Goal: Task Accomplishment & Management: Use online tool/utility

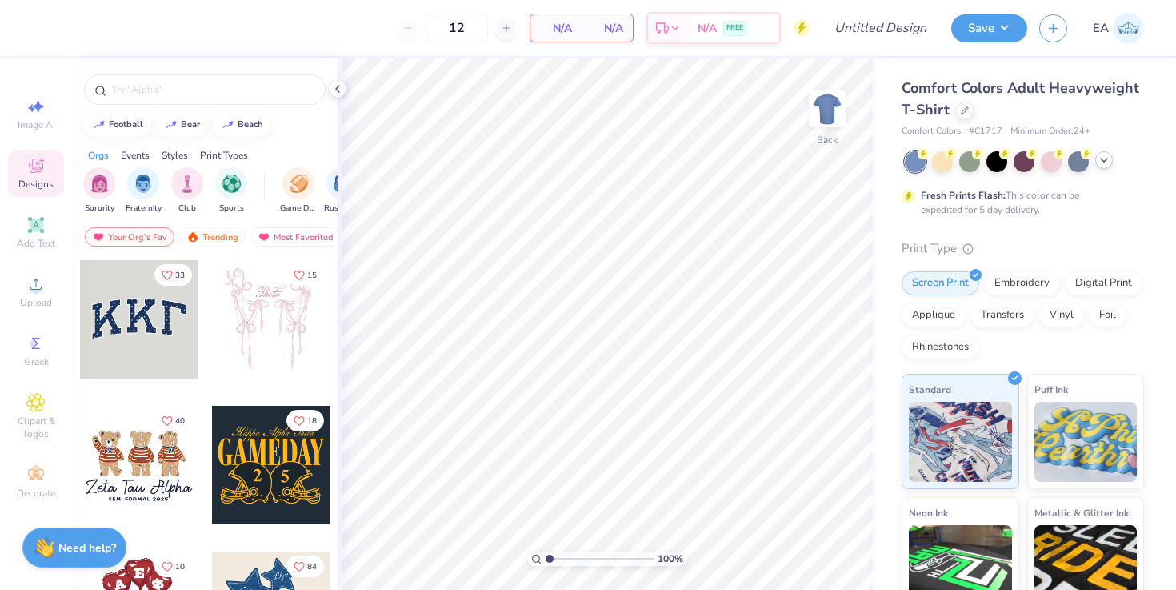
click at [1109, 163] on icon at bounding box center [1104, 160] width 13 height 13
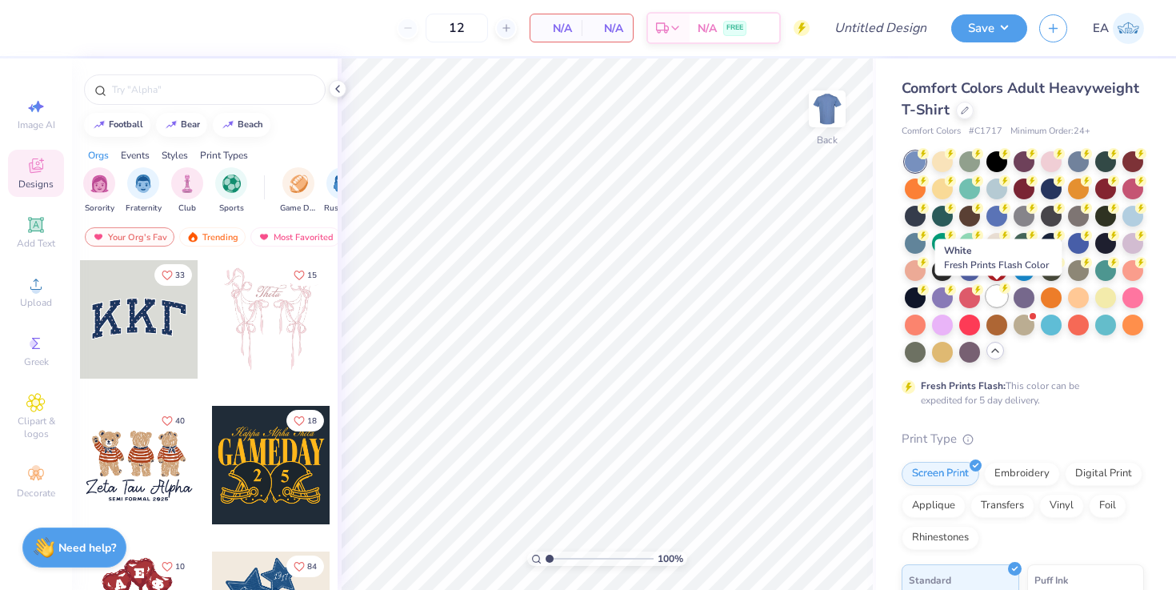
click at [1000, 297] on div at bounding box center [997, 296] width 21 height 21
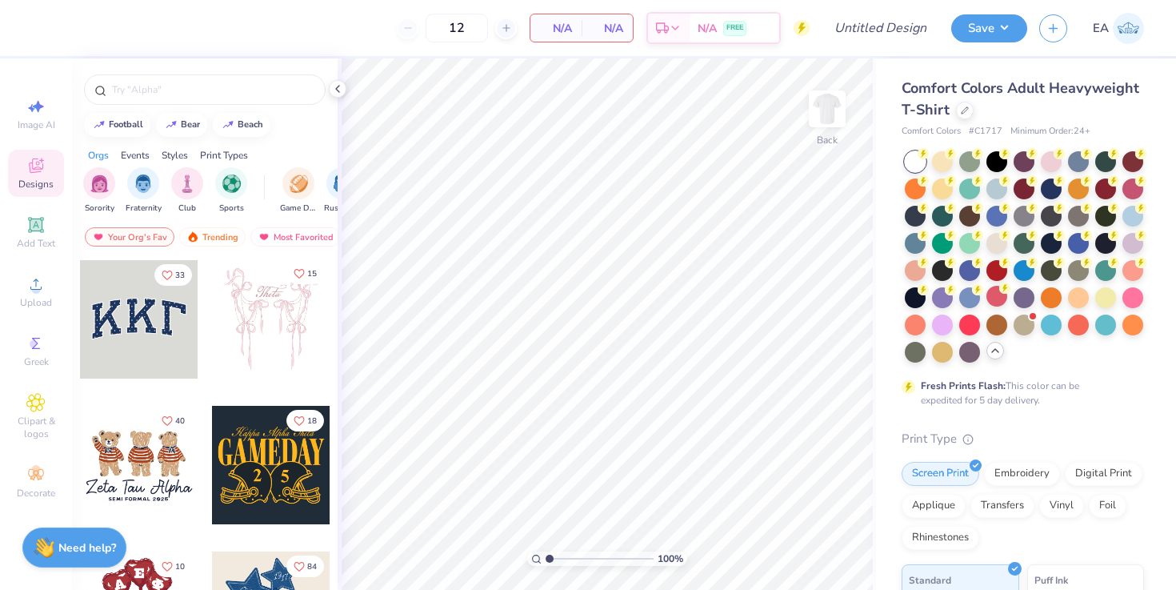
click at [299, 277] on icon "Like" at bounding box center [299, 273] width 10 height 9
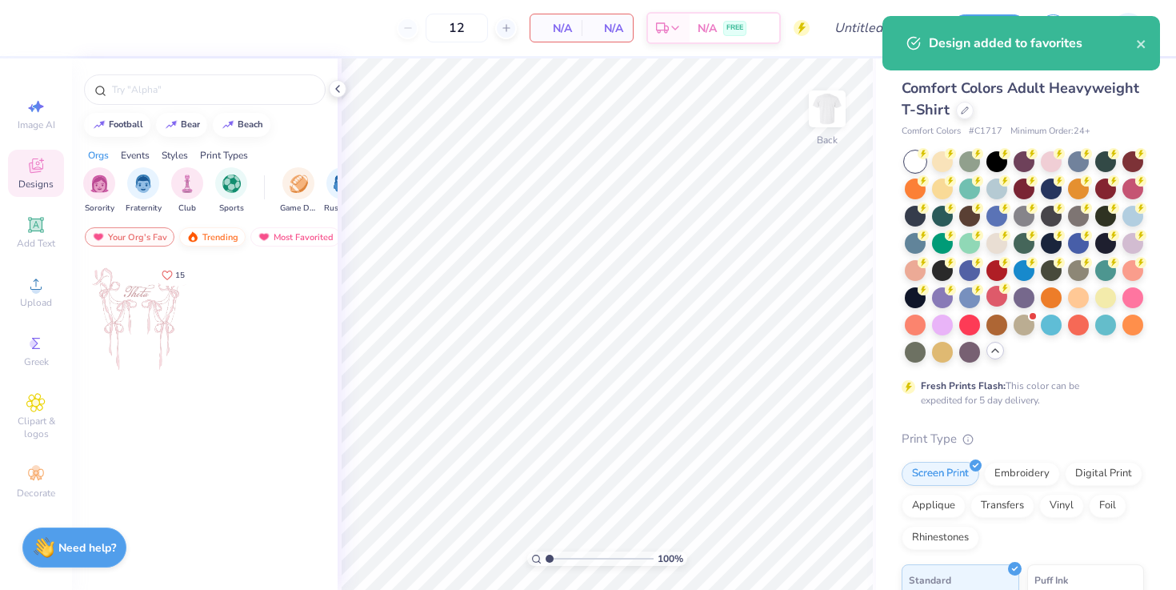
click at [218, 240] on div "Trending" at bounding box center [212, 236] width 66 height 19
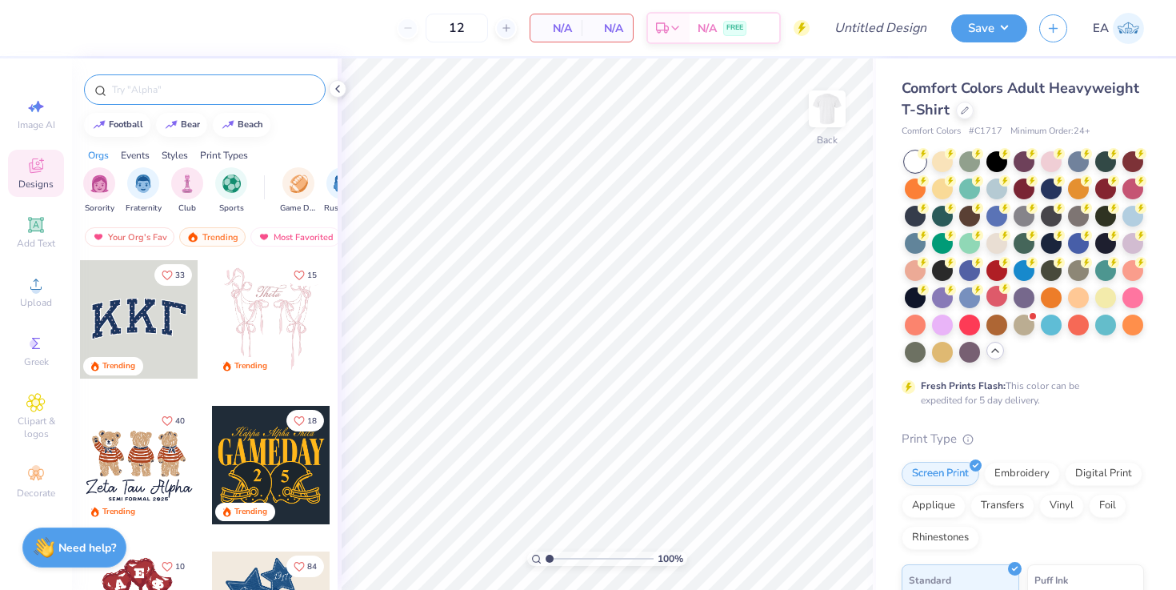
click at [251, 90] on input "text" at bounding box center [212, 90] width 205 height 16
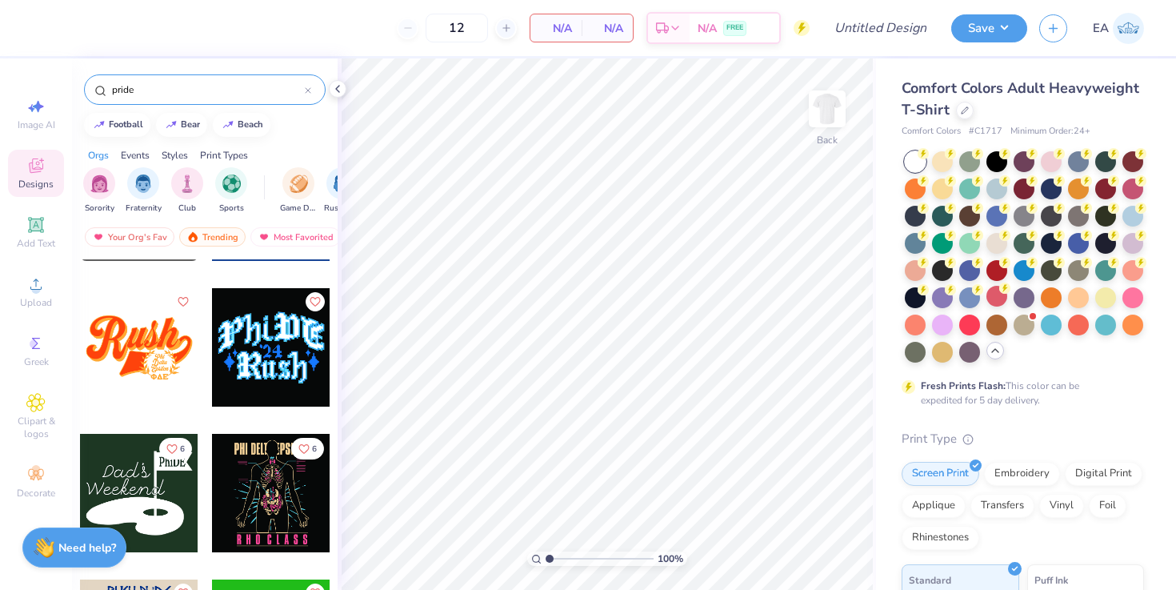
scroll to position [406, 0]
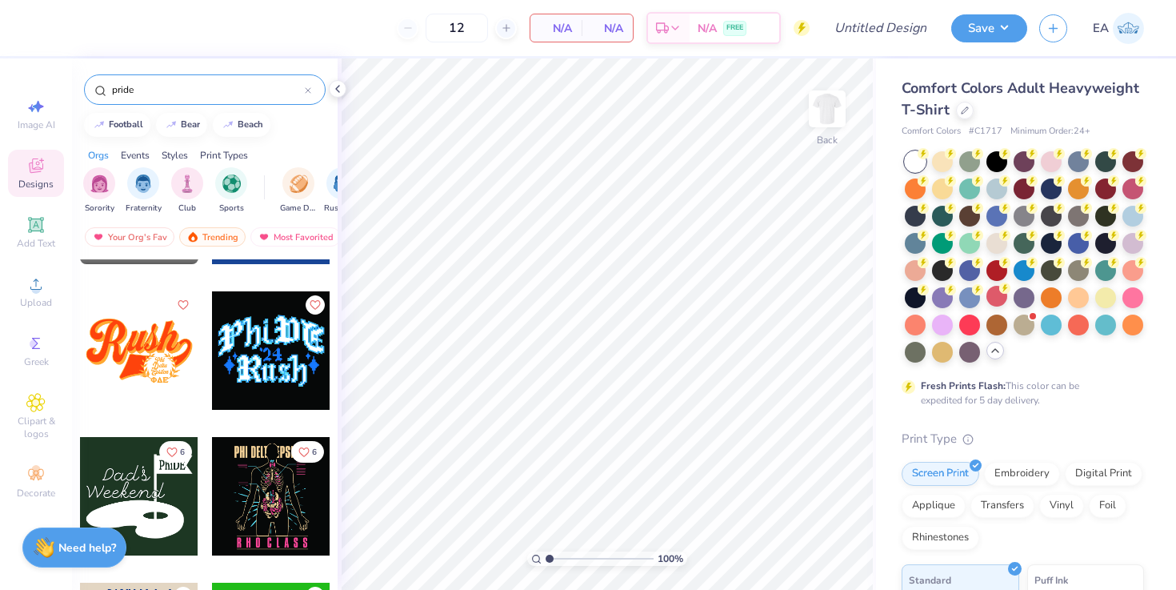
type input "pride"
click at [275, 363] on div at bounding box center [271, 350] width 118 height 118
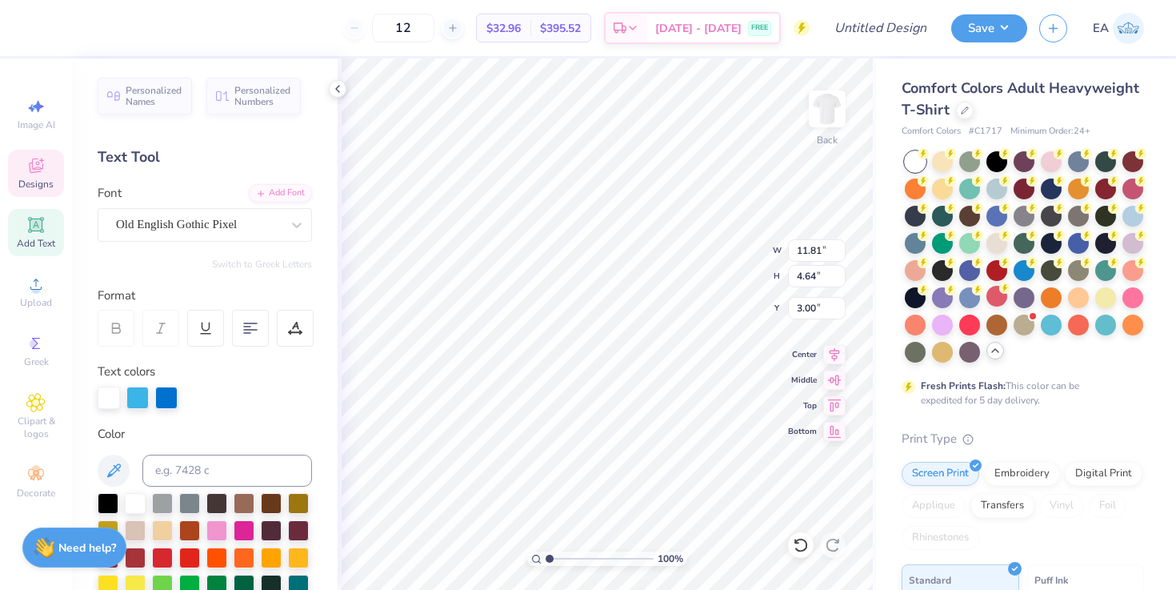
scroll to position [0, 0]
type textarea "SJSU"
type input "7.79"
type input "3.56"
type input "7.38"
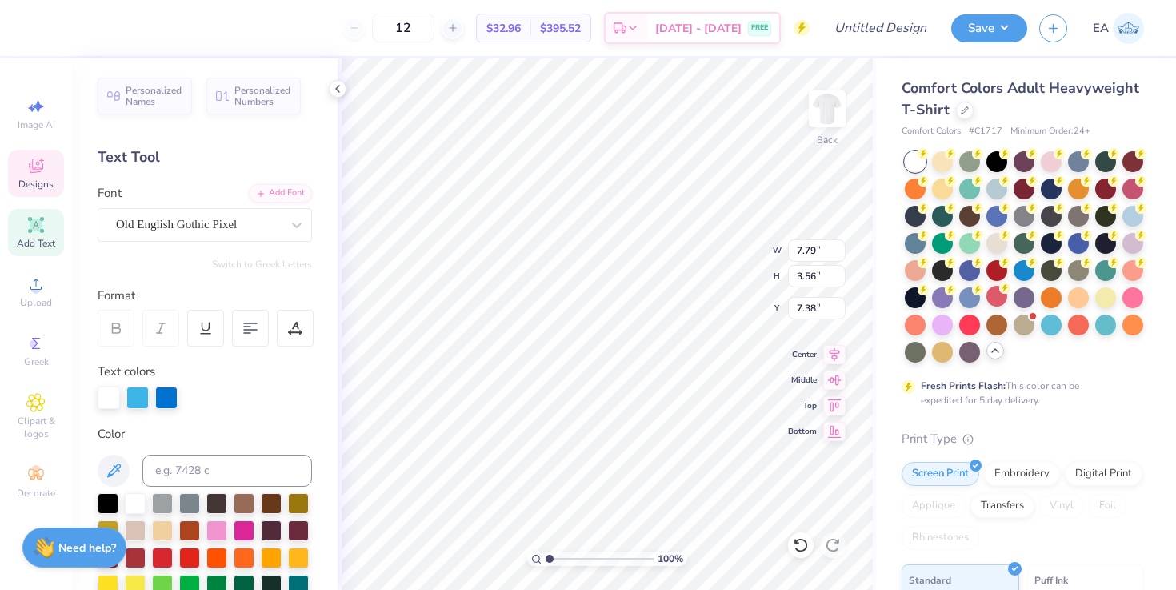
type textarea "Pride"
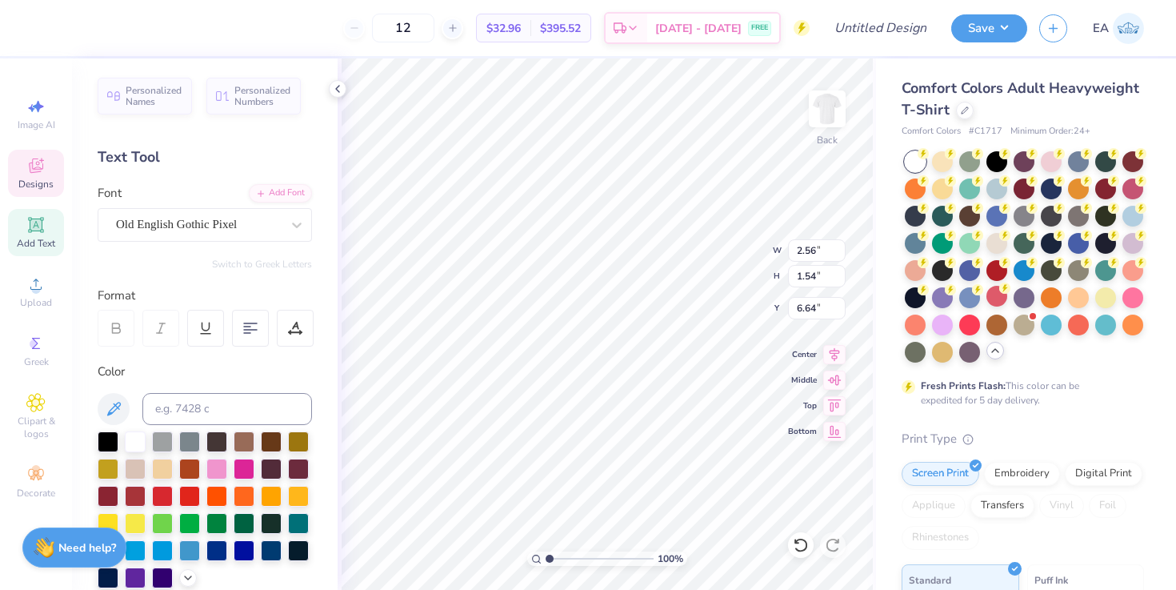
type textarea "25"
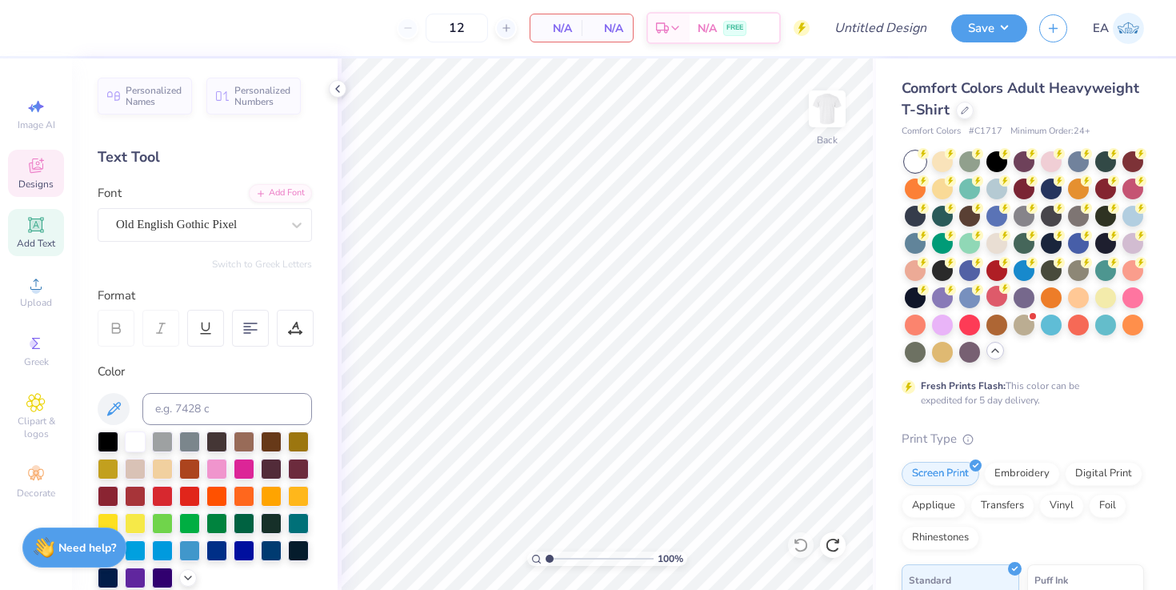
click at [42, 181] on span "Designs" at bounding box center [35, 184] width 35 height 13
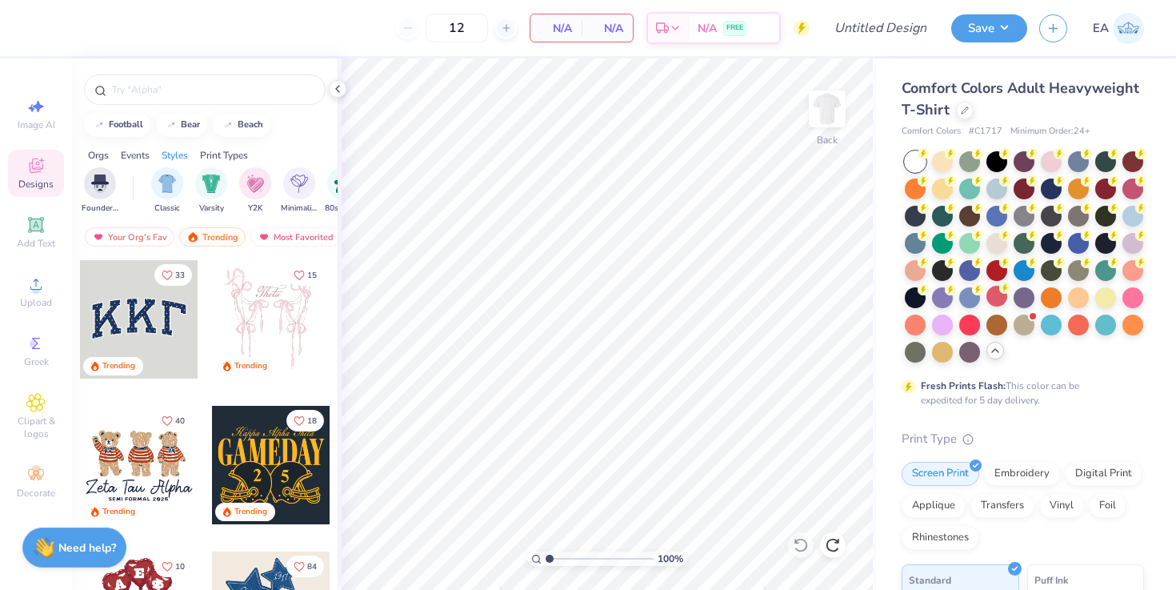
scroll to position [0, 799]
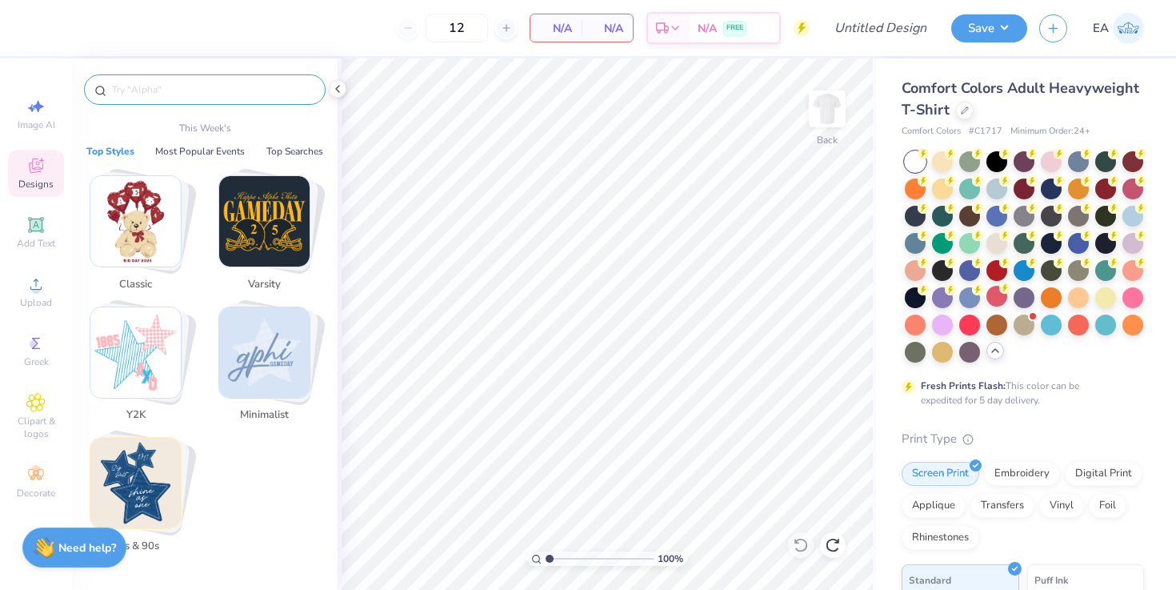
click at [221, 94] on input "text" at bounding box center [212, 90] width 205 height 16
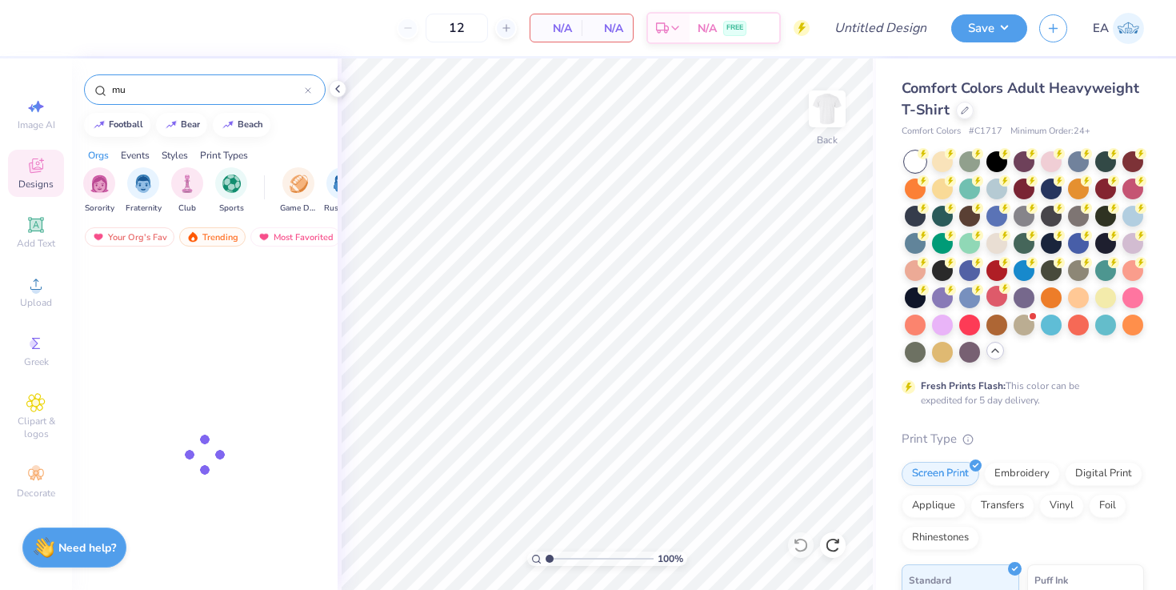
type input "m"
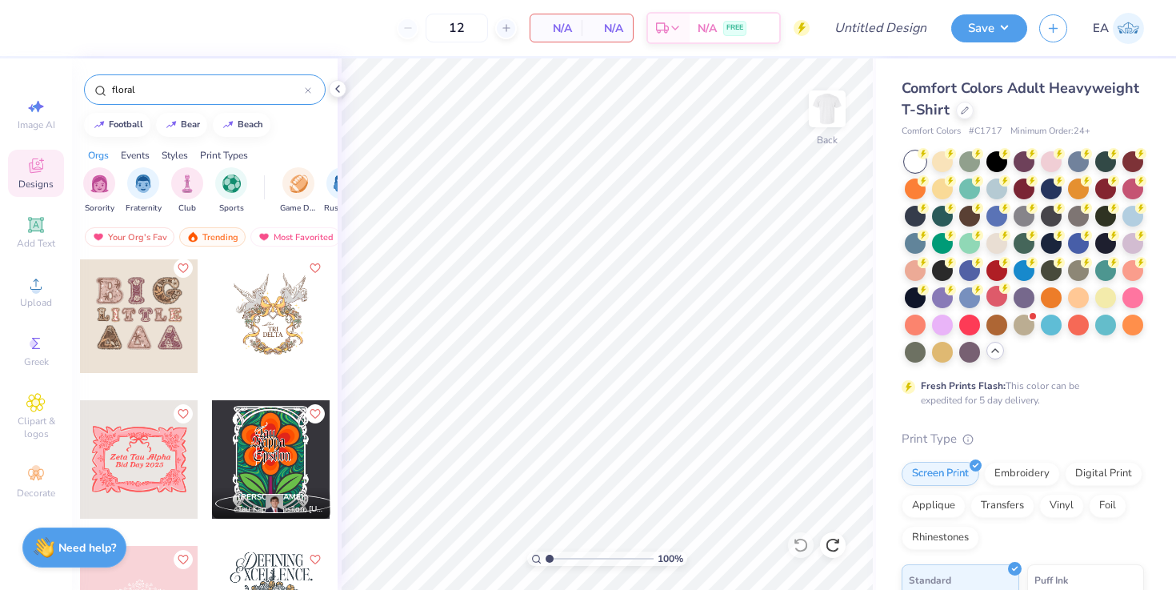
scroll to position [1318, 0]
type input "floral"
click at [178, 269] on icon "Like" at bounding box center [182, 264] width 11 height 11
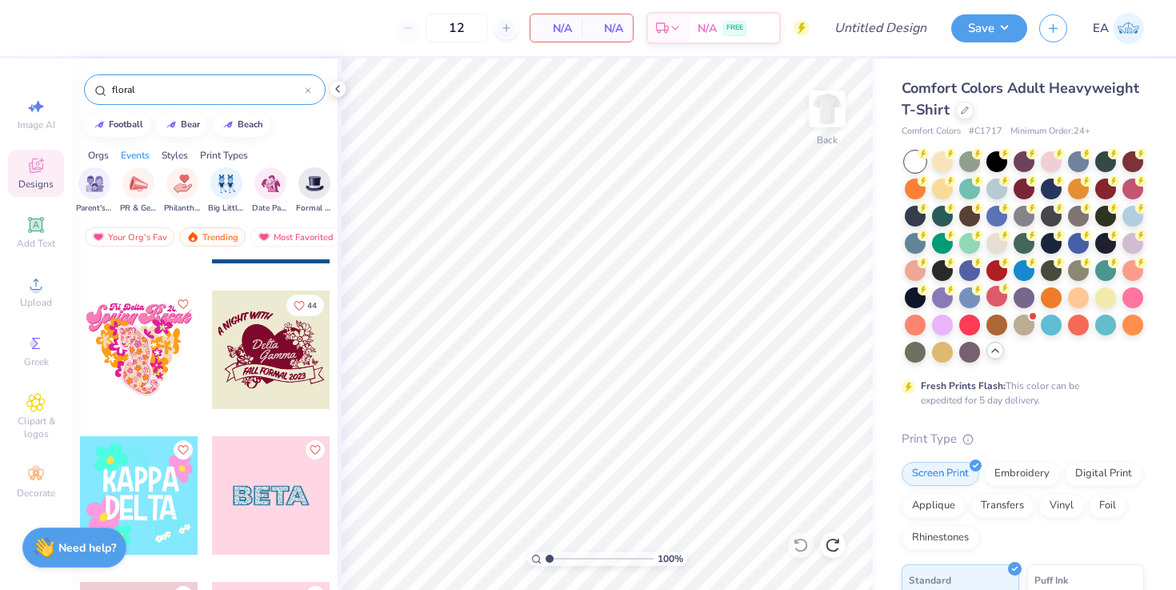
scroll to position [0, 305]
click at [133, 192] on div "filter for PR & General" at bounding box center [126, 182] width 32 height 32
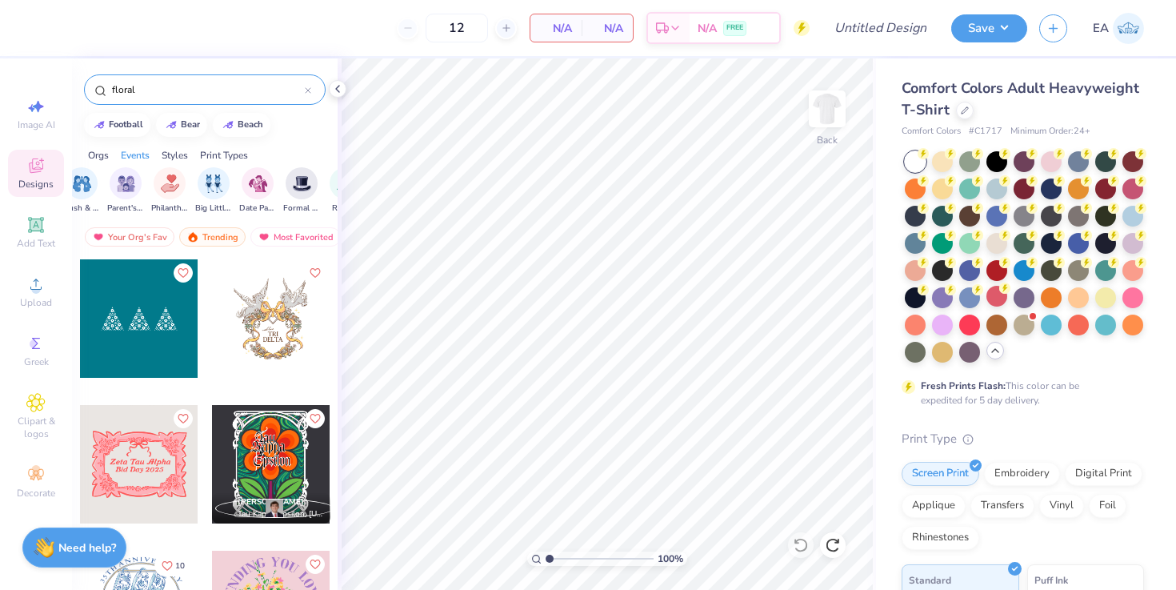
scroll to position [427, 0]
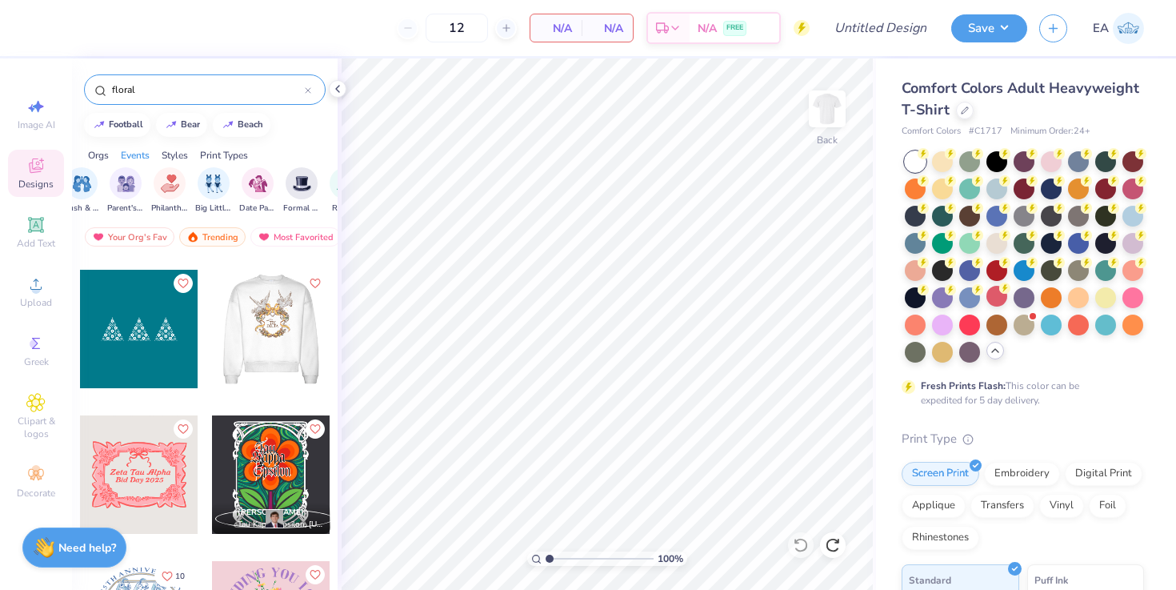
click at [286, 331] on div at bounding box center [270, 329] width 118 height 118
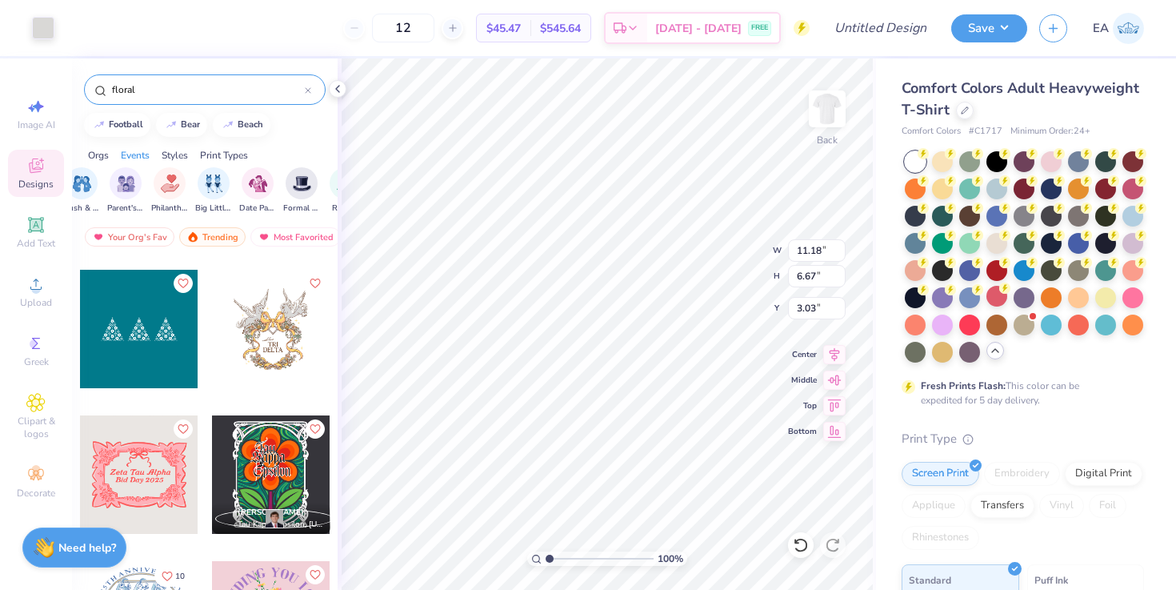
type input "6.67"
type input "0.50"
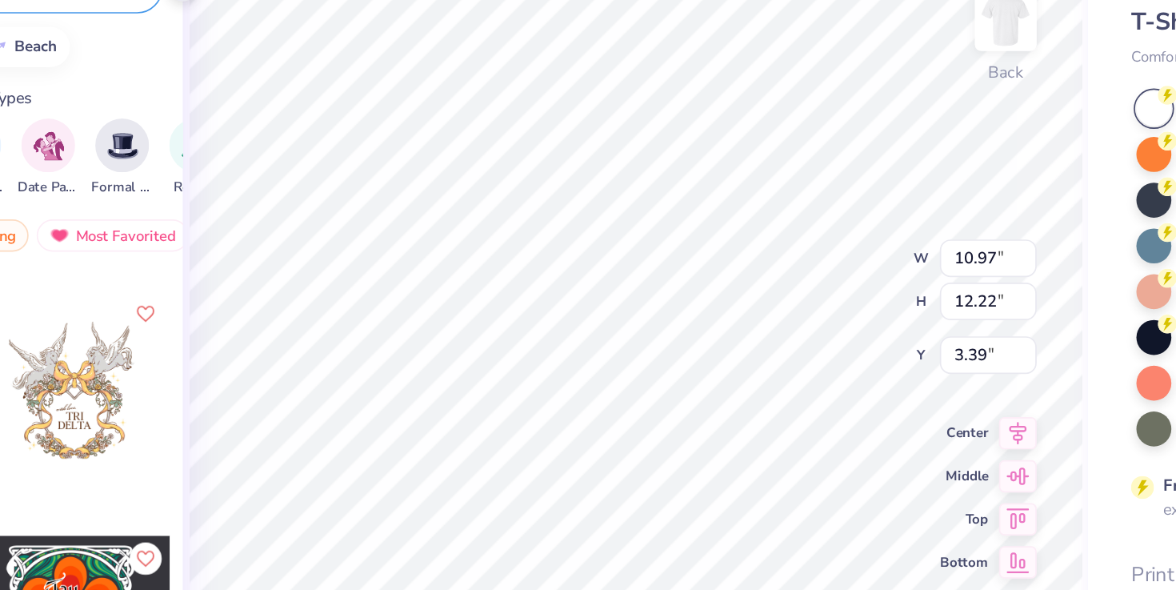
type input "3.00"
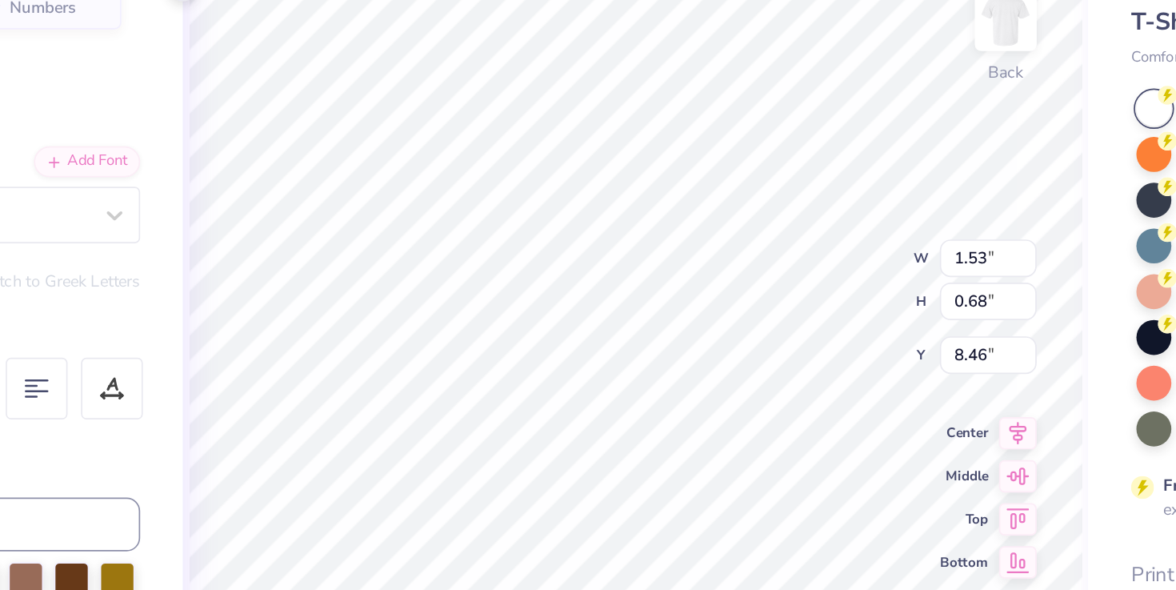
type input "1.53"
type input "0.68"
type input "8.46"
type textarea "Mustard"
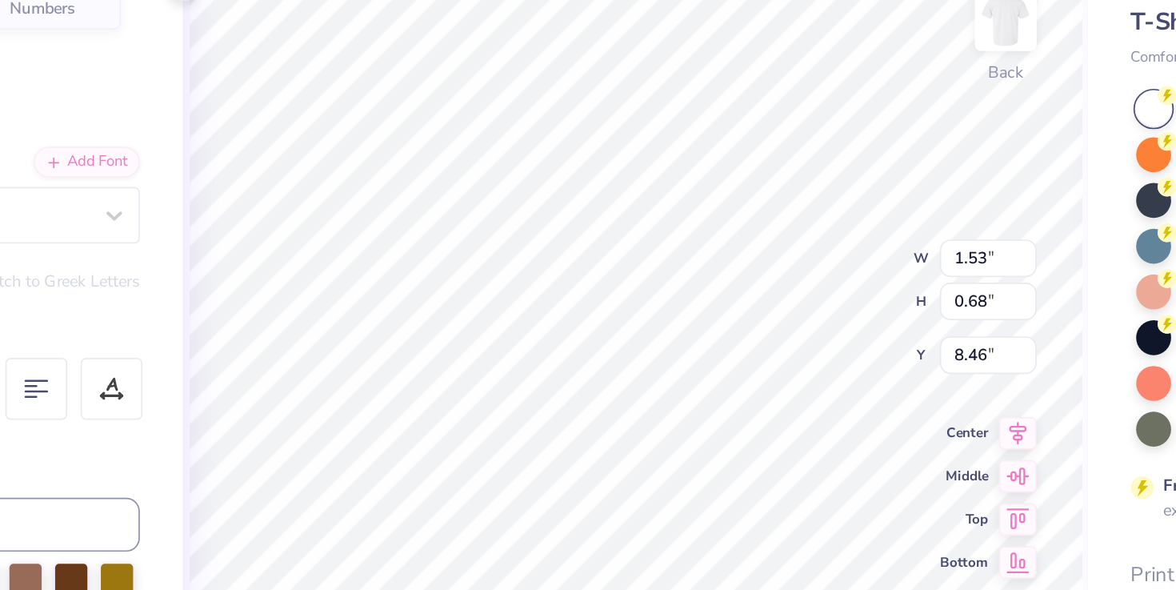
scroll to position [0, 1]
type input "2.93"
type input "9.14"
type textarea "Project"
type input "3.40"
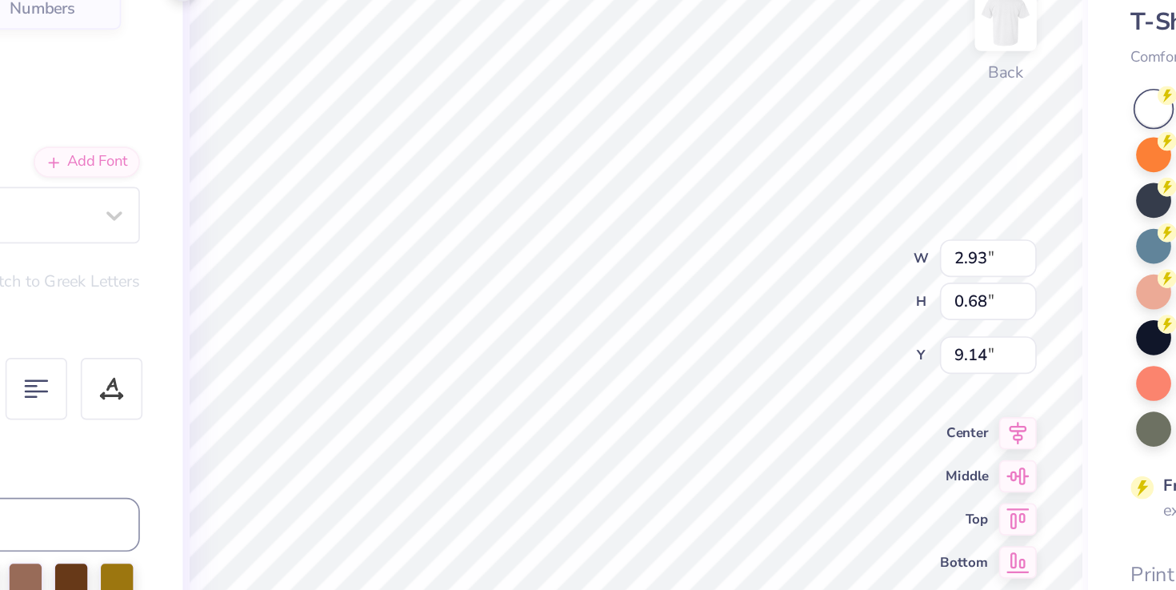
type input "0.69"
type input "8.46"
type textarea "Mustard Seed"
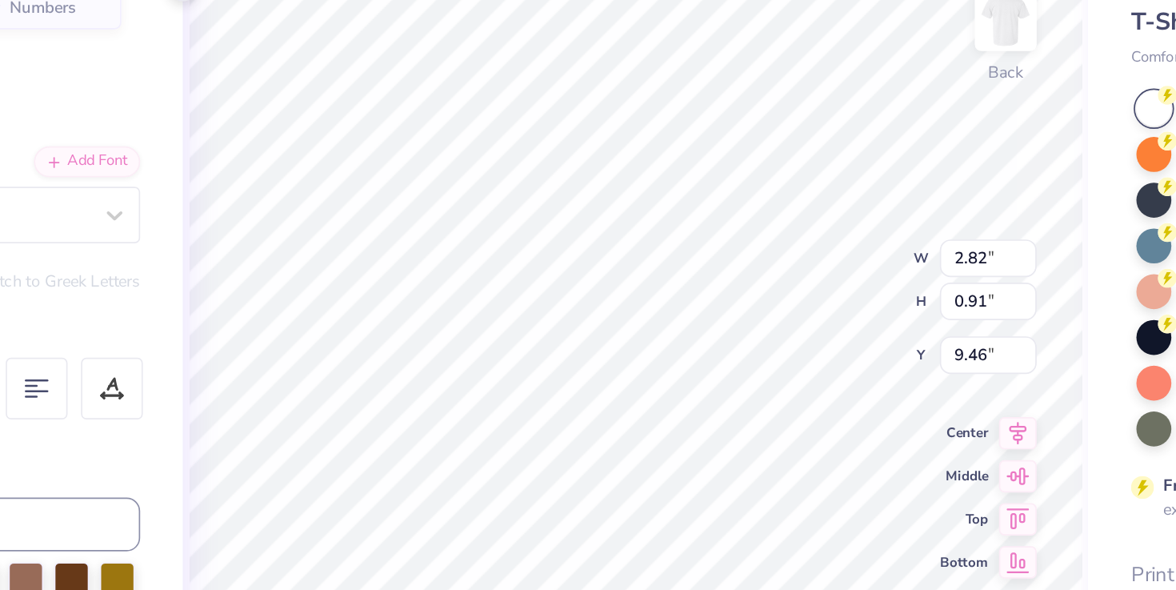
type input "9.46"
type textarea "Mustard Seed"
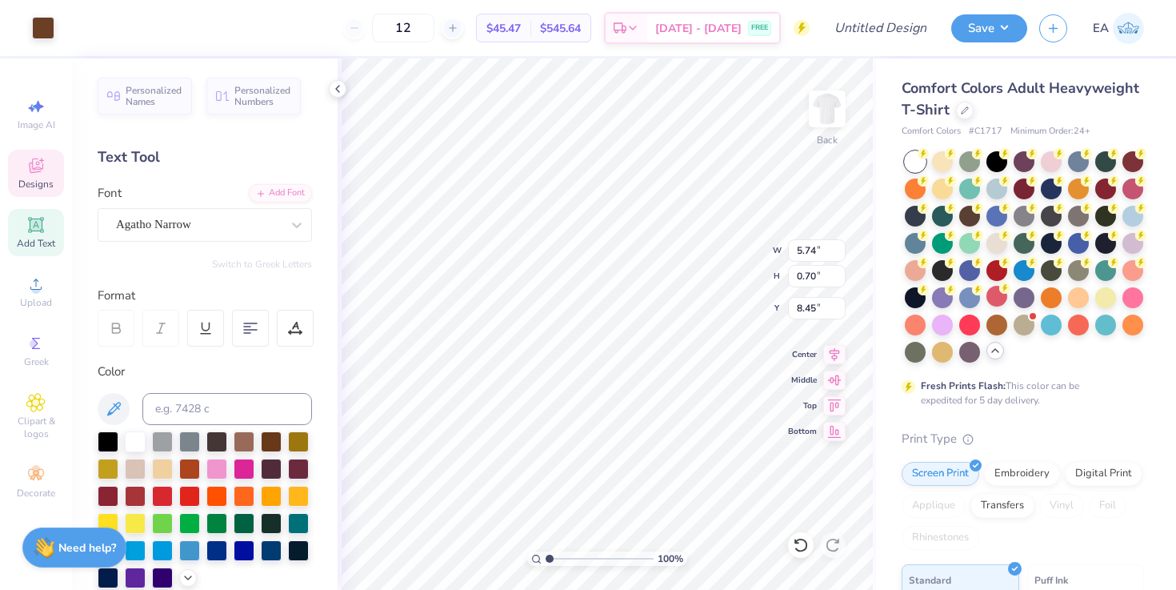
type input "8.33"
type input "9.58"
type input "5.74"
type input "0.70"
type input "8.33"
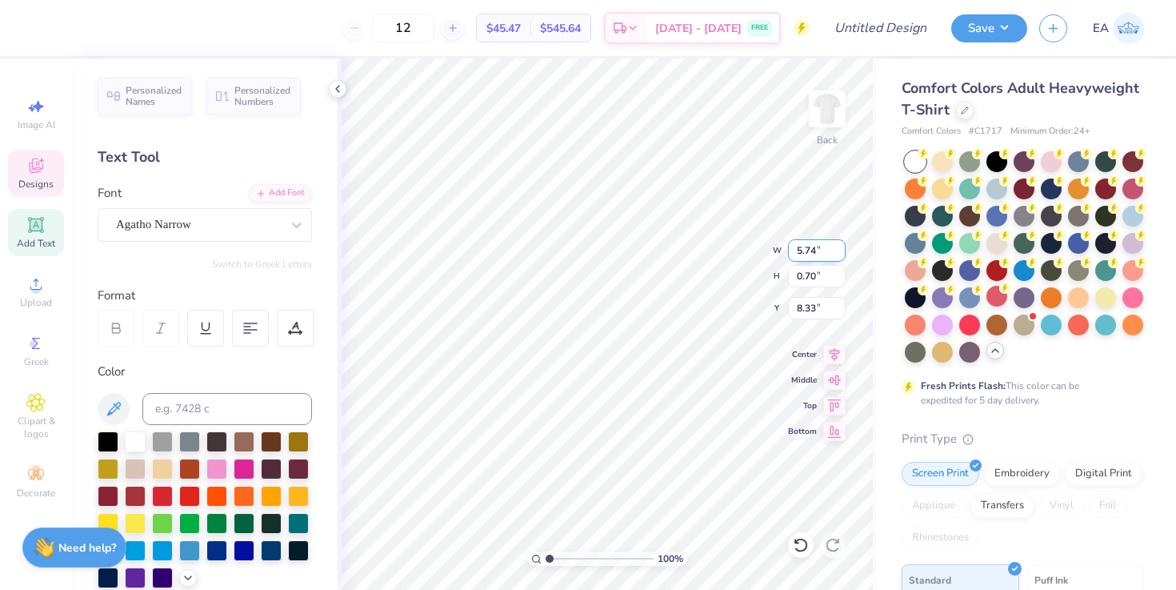
scroll to position [0, 3]
type input "3.69"
type input "0.45"
type input "8.52"
type input "9.59"
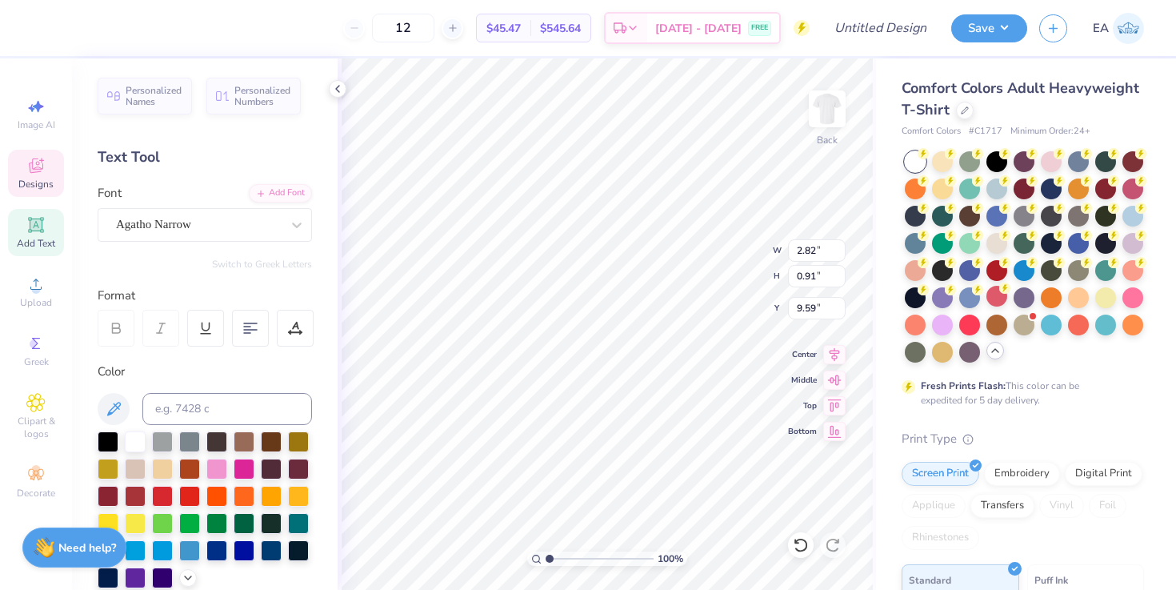
type input "1.86"
type input "0.60"
type input "9.28"
type input "12.10"
type input "12.50"
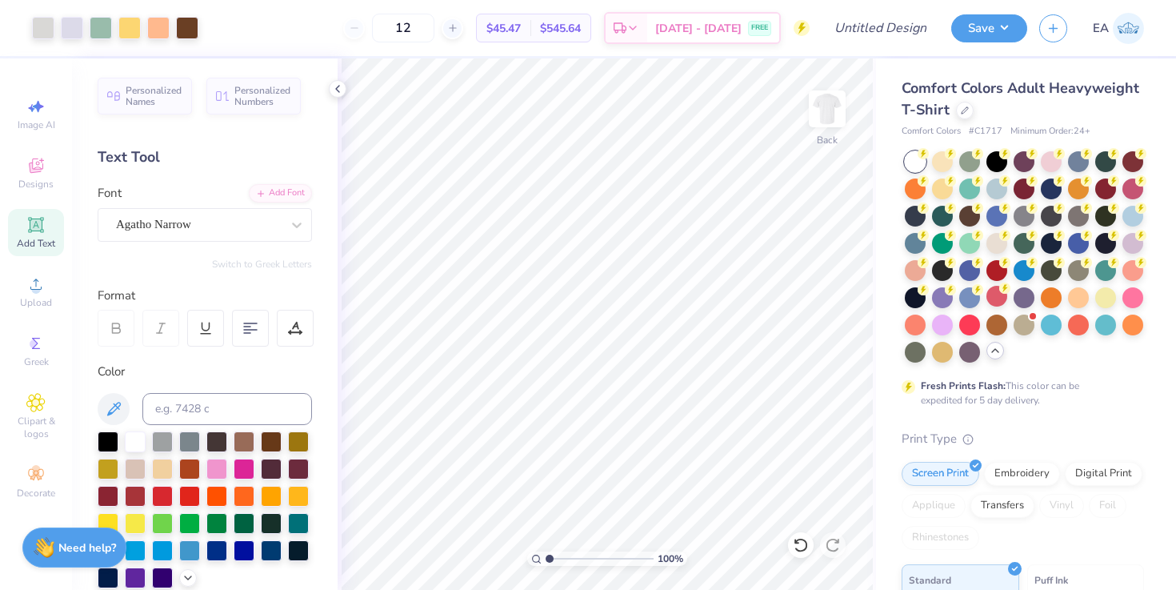
click at [32, 255] on div "Add Text" at bounding box center [36, 232] width 56 height 47
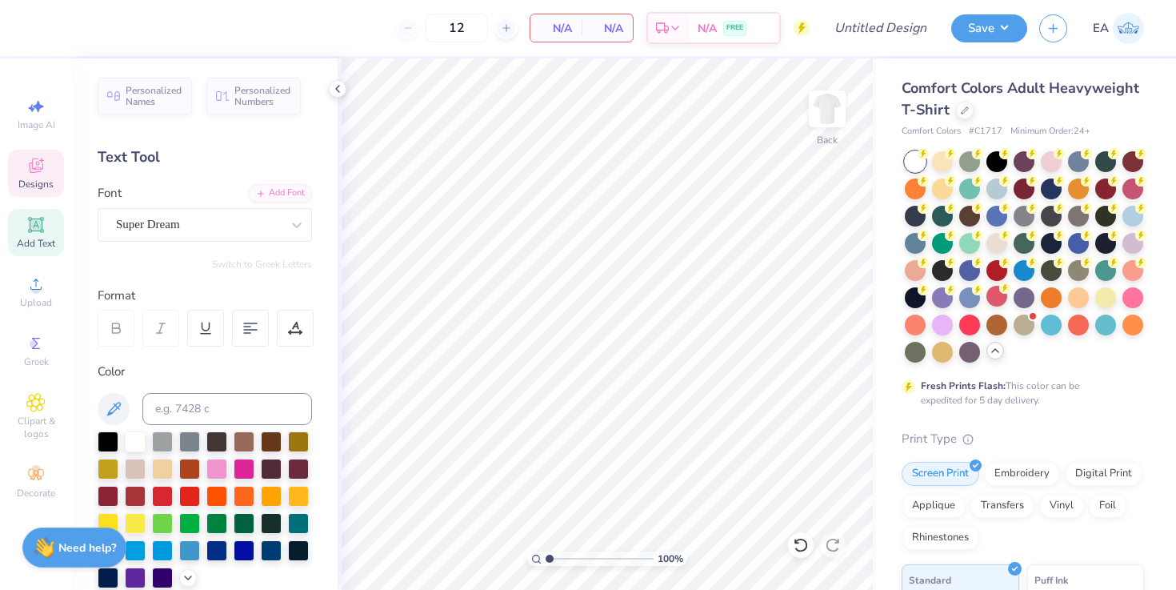
click at [25, 160] on div "Designs" at bounding box center [36, 173] width 56 height 47
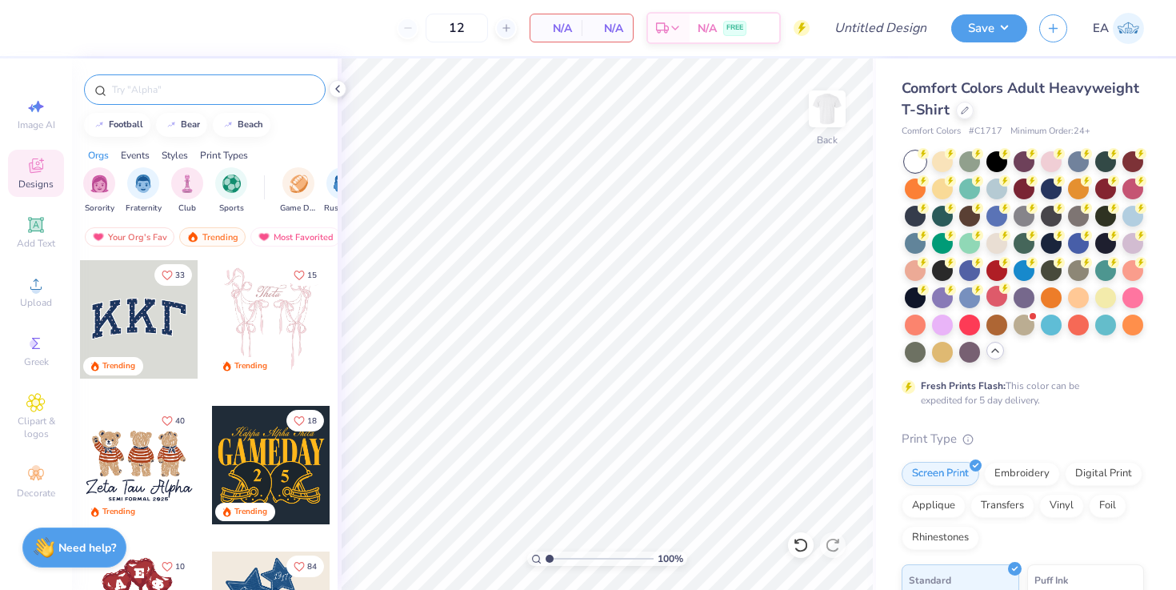
click at [213, 86] on input "text" at bounding box center [212, 90] width 205 height 16
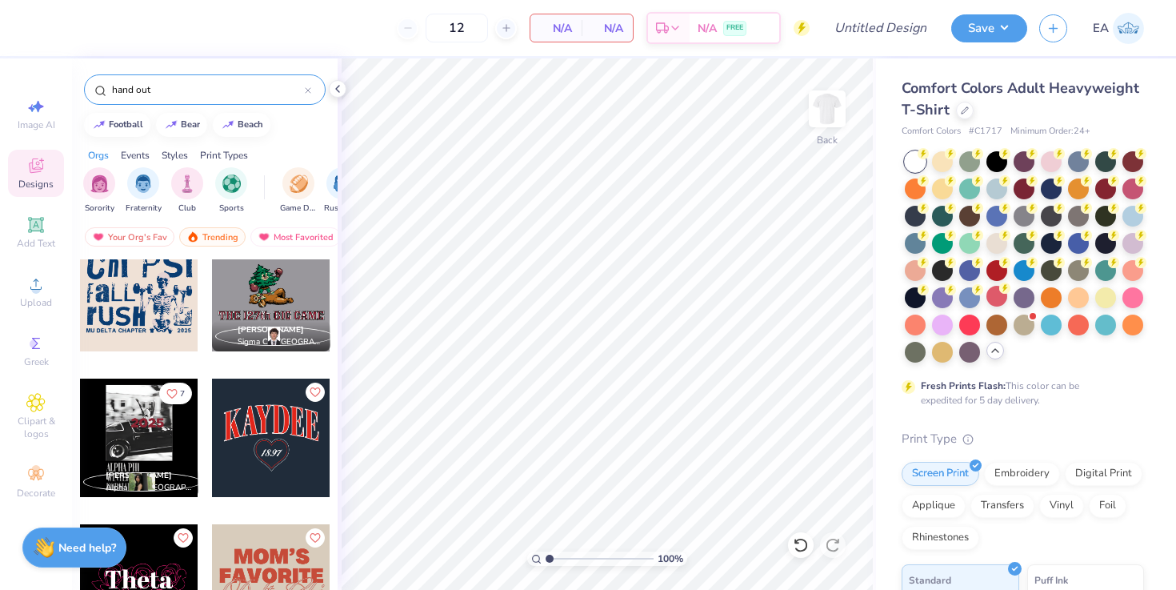
scroll to position [758, 0]
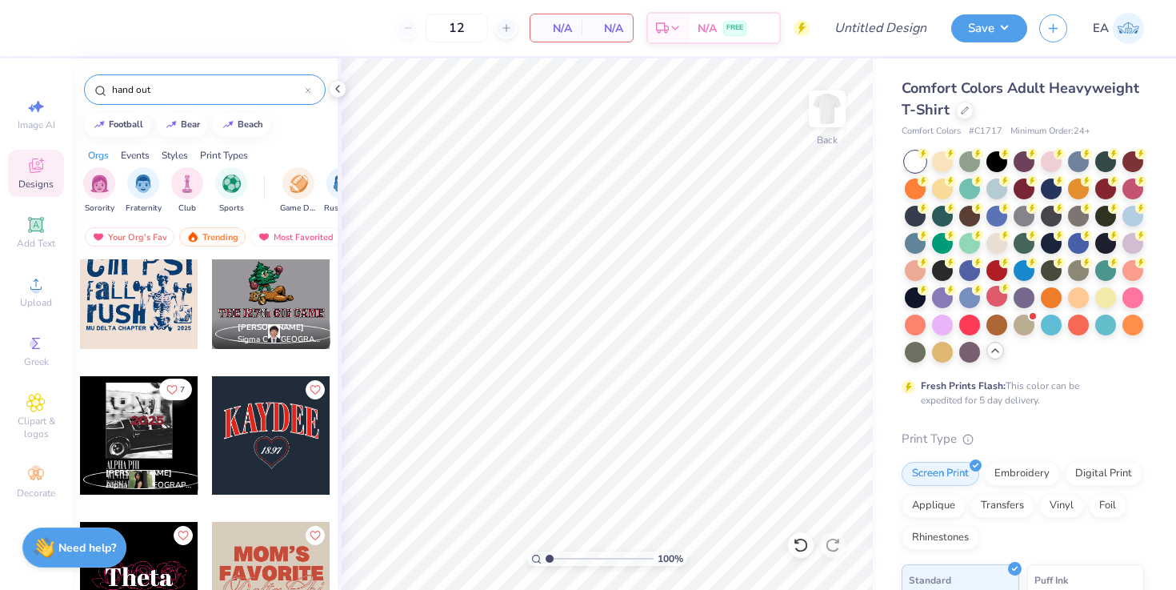
type input "hand out"
click at [172, 390] on icon "Like" at bounding box center [171, 389] width 11 height 11
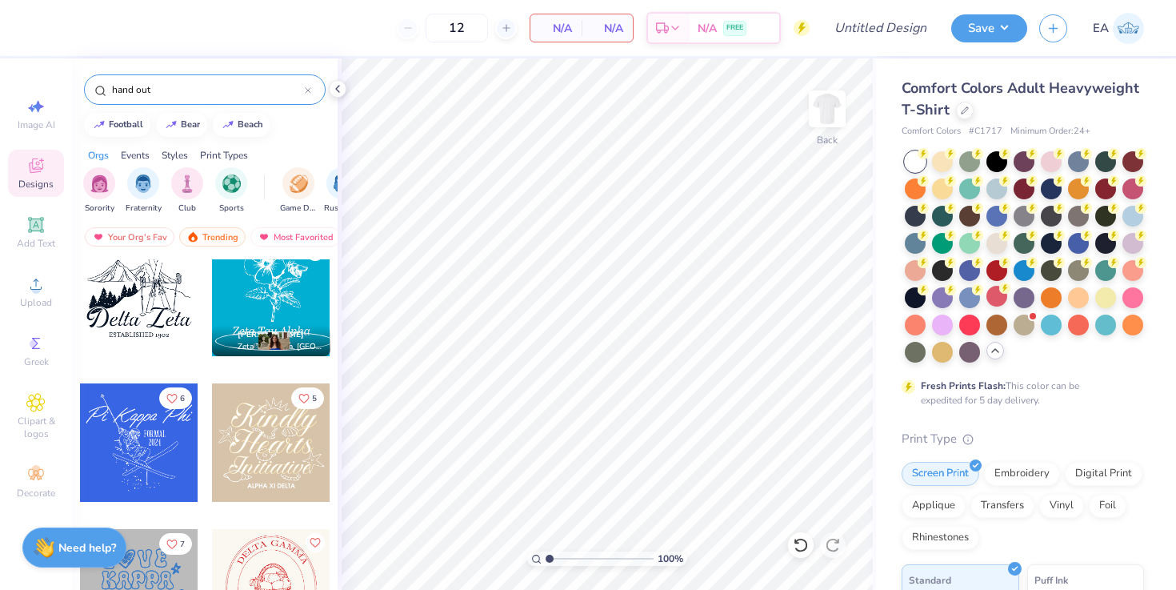
scroll to position [50, 0]
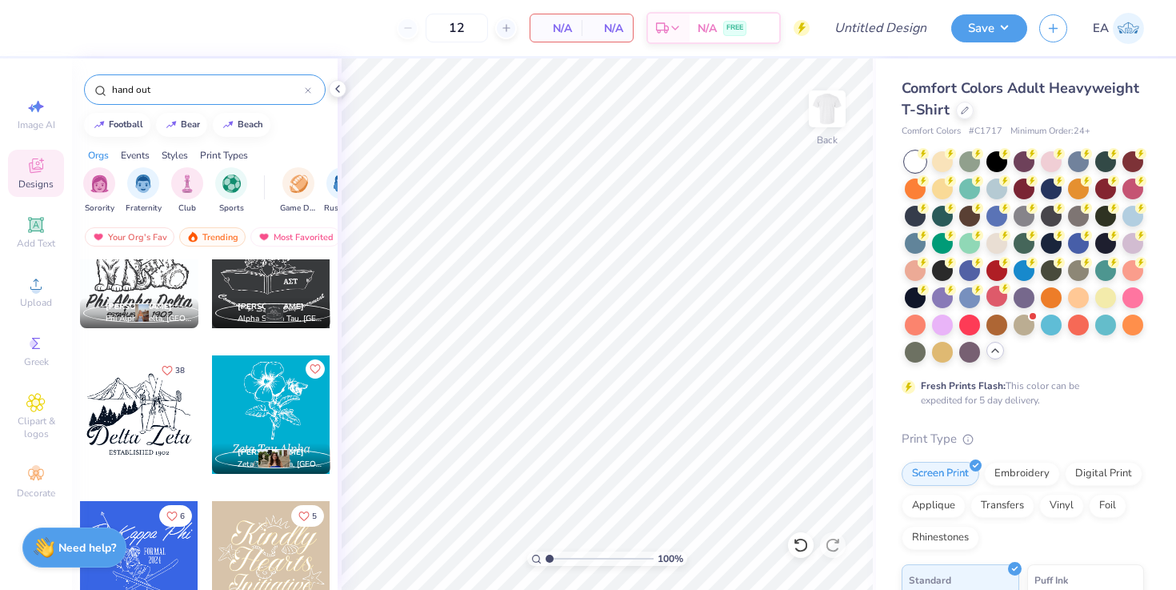
click at [269, 407] on div at bounding box center [271, 414] width 118 height 118
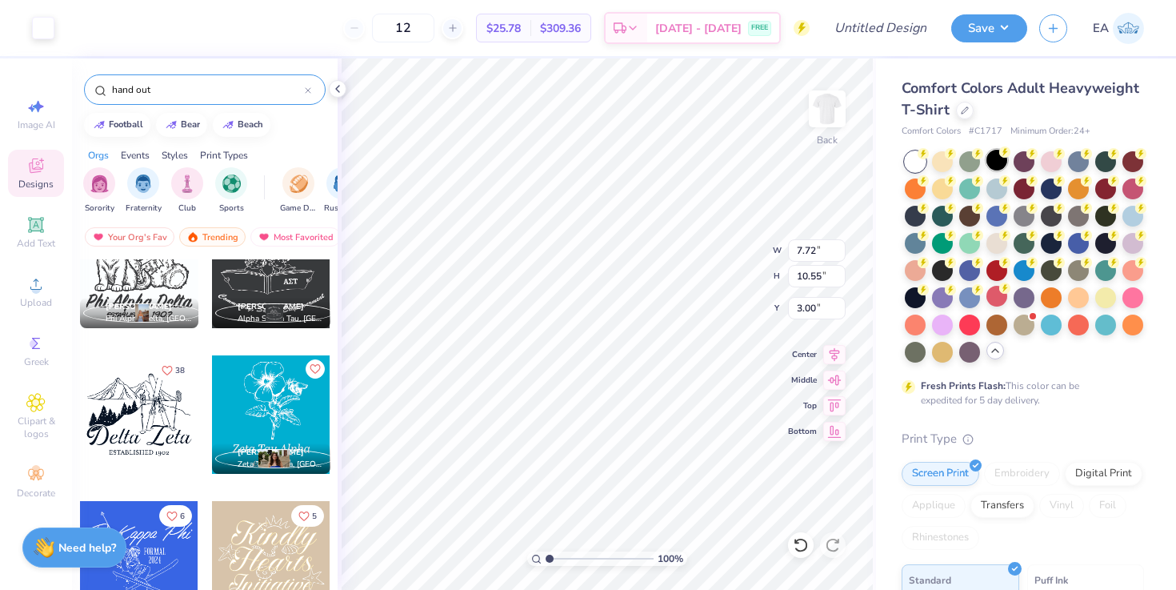
click at [996, 162] on div at bounding box center [997, 160] width 21 height 21
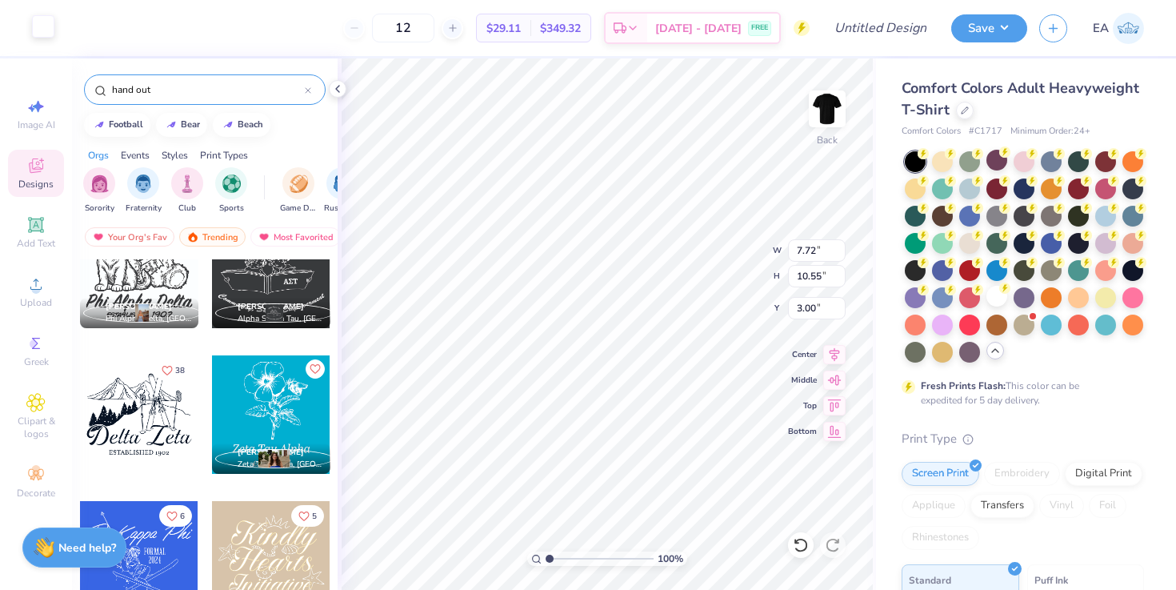
click at [44, 24] on div at bounding box center [43, 26] width 22 height 22
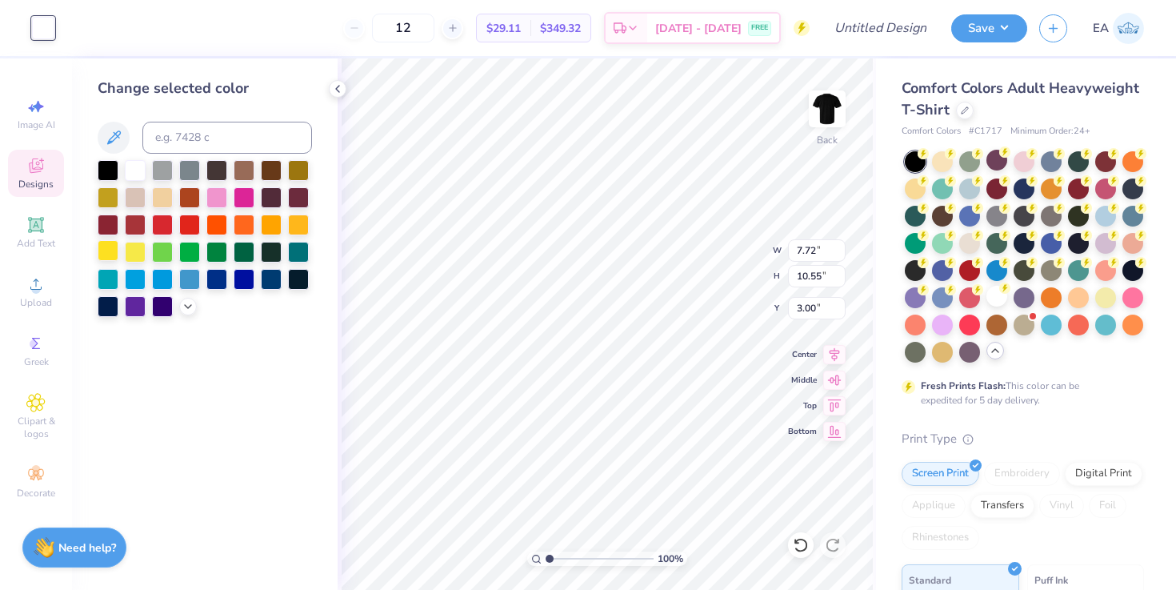
click at [112, 246] on div at bounding box center [108, 250] width 21 height 21
click at [933, 90] on span "Comfort Colors Adult Heavyweight T-Shirt" at bounding box center [1021, 98] width 238 height 41
click at [968, 109] on div at bounding box center [965, 109] width 18 height 18
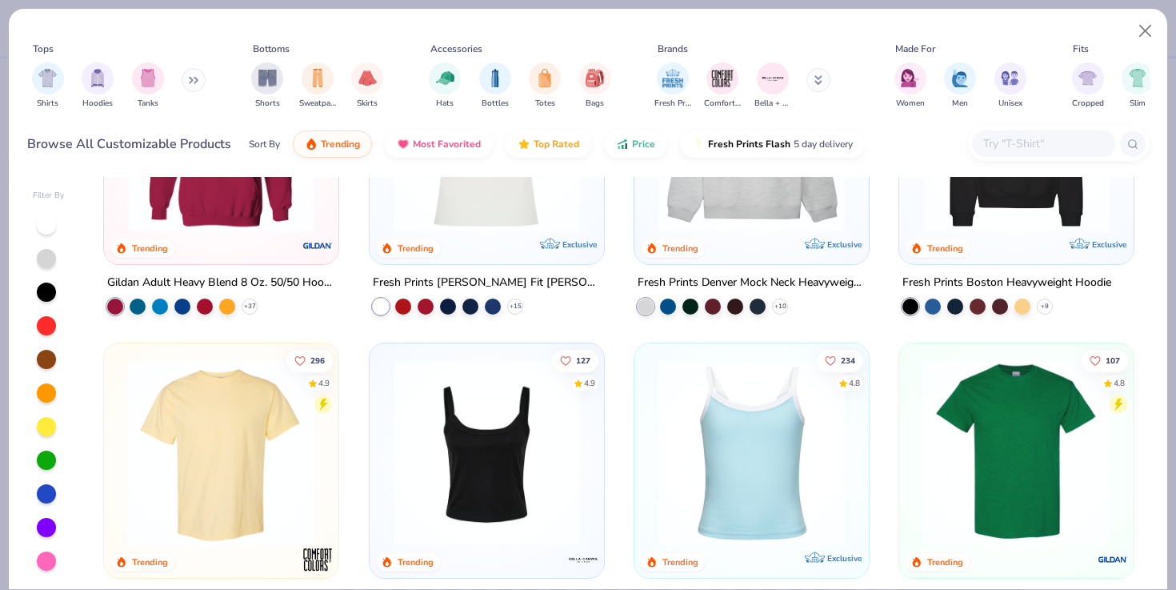
scroll to position [221, 0]
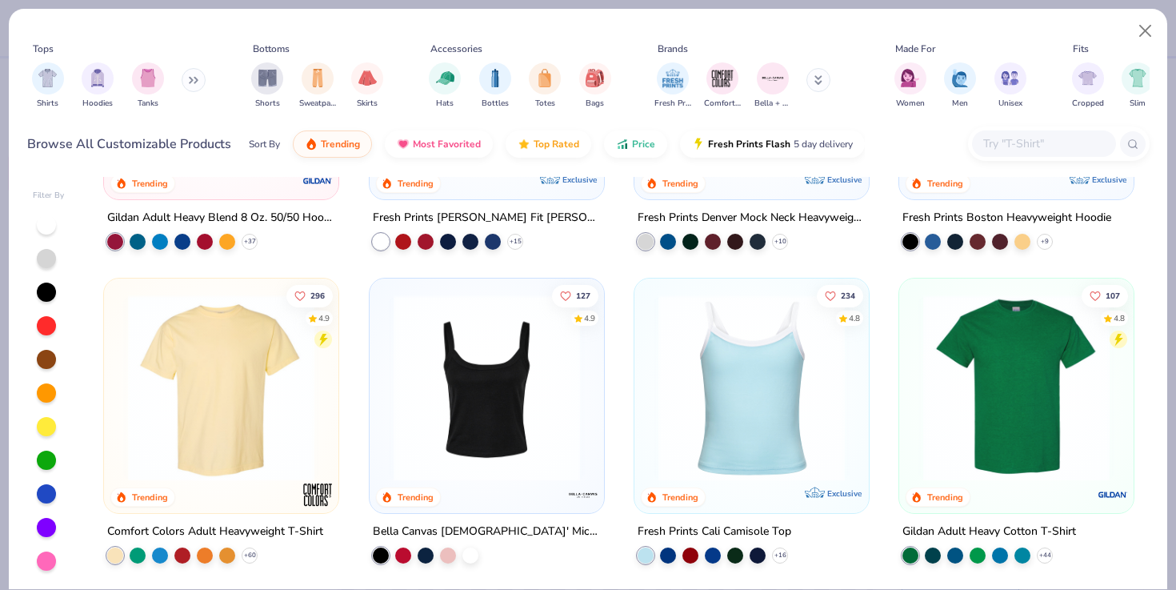
click at [537, 418] on img at bounding box center [487, 387] width 202 height 186
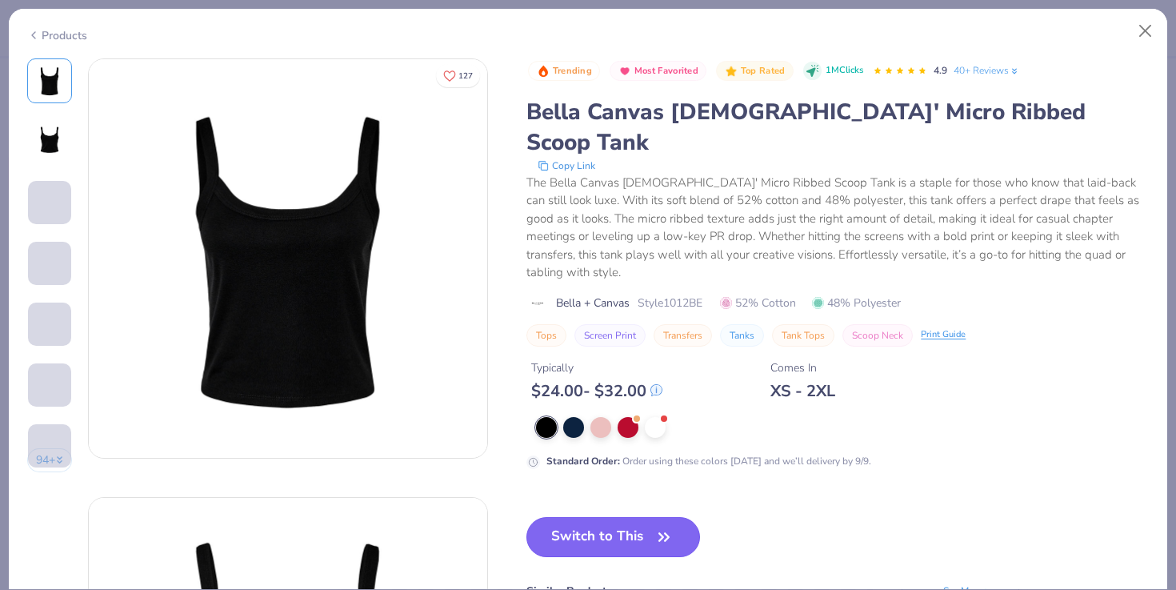
click at [607, 517] on button "Switch to This" at bounding box center [614, 537] width 174 height 40
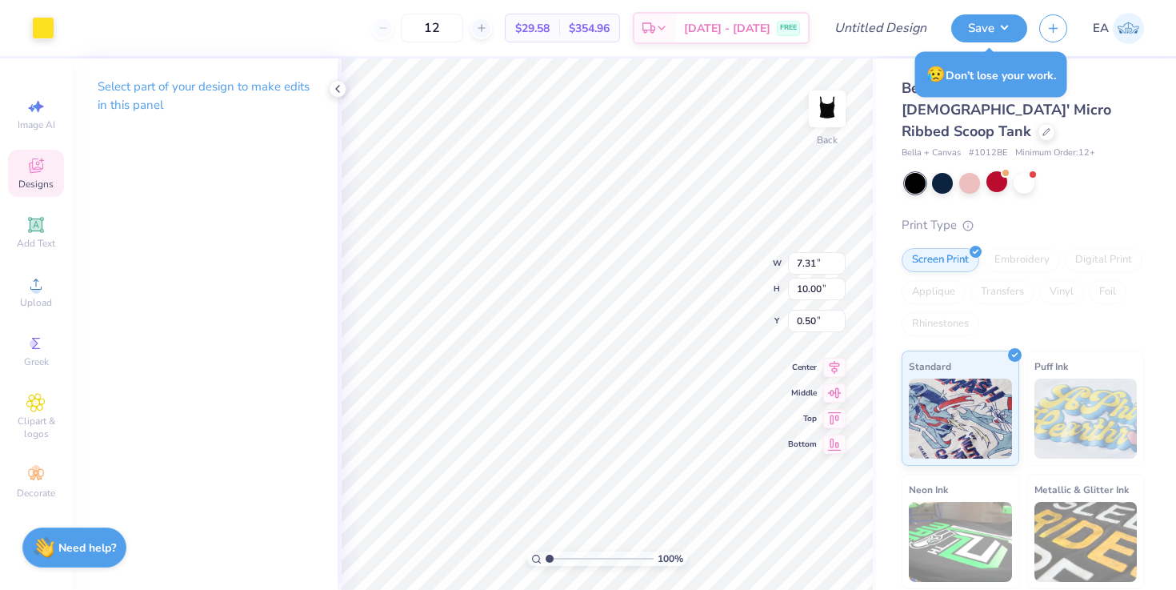
type input "5.32"
type input "7.28"
click at [831, 359] on icon at bounding box center [834, 351] width 22 height 19
click at [837, 383] on icon at bounding box center [834, 377] width 22 height 19
type input "1.86"
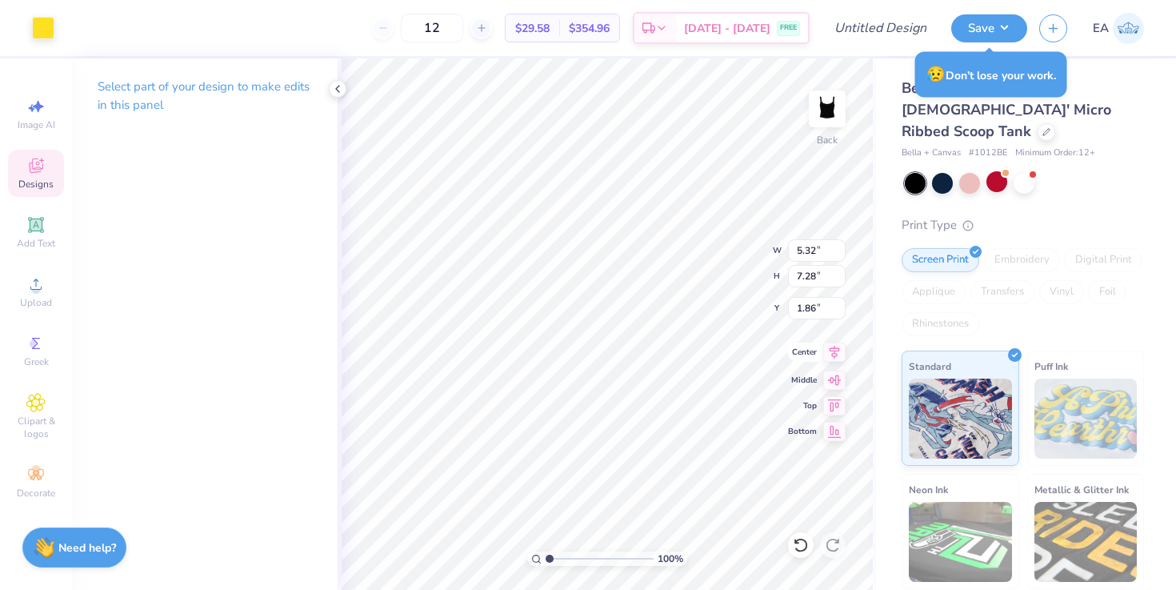
click at [839, 356] on icon at bounding box center [834, 351] width 22 height 19
type input "0.77"
type input "7.50"
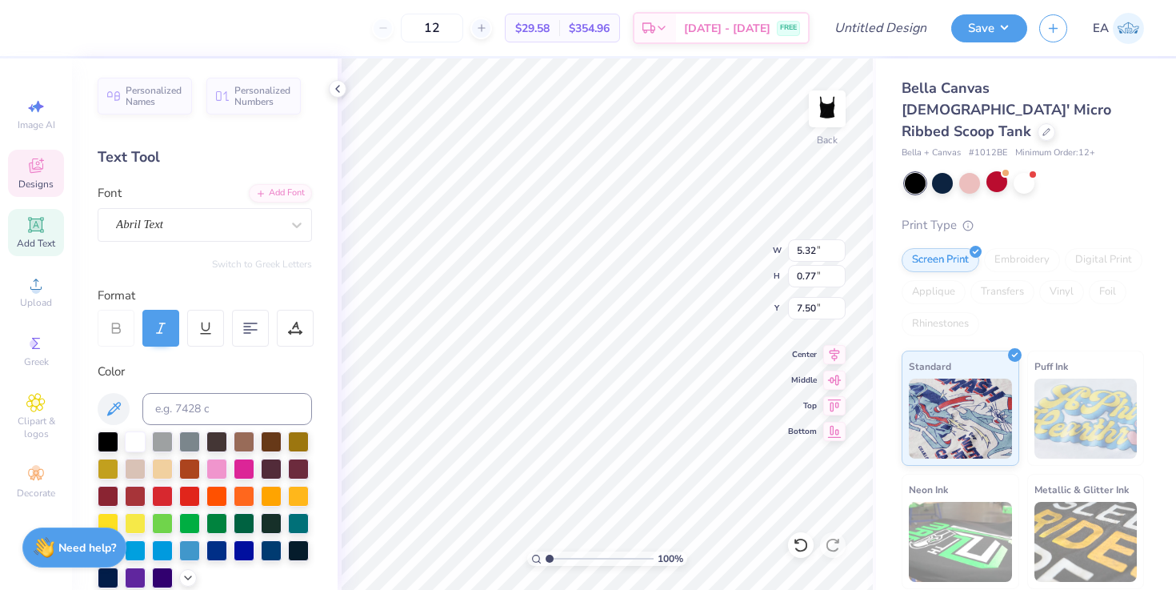
type textarea "Mustard Seed Project"
type input "2.57"
type input "0.58"
type input "8.56"
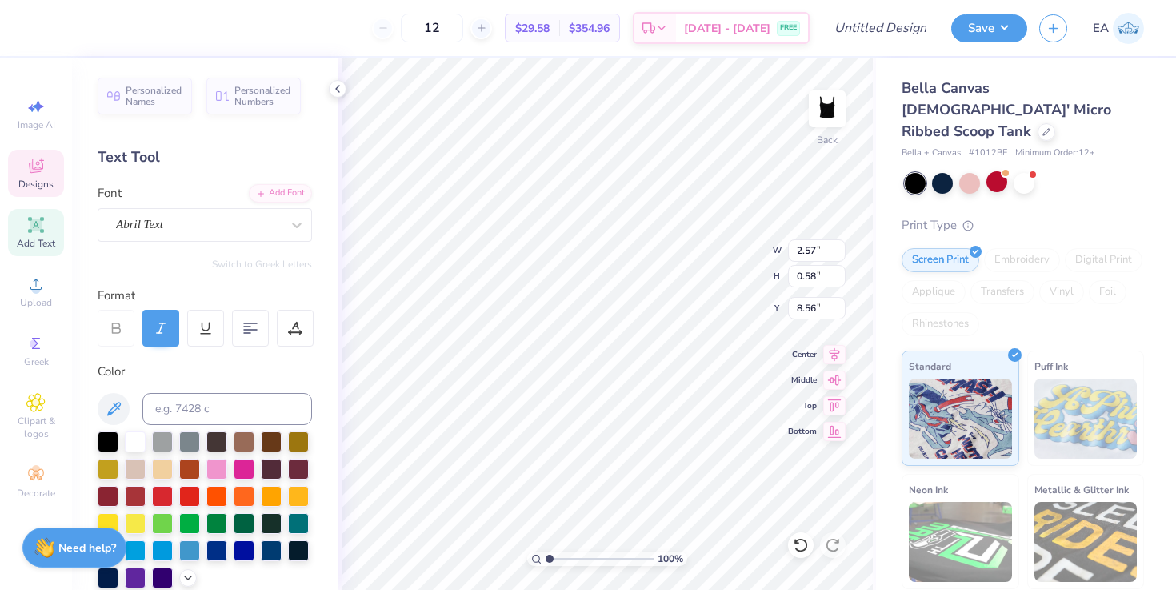
scroll to position [0, 0]
type textarea "e"
type textarea ""Hand-up, not hand-out""
